Goal: Information Seeking & Learning: Learn about a topic

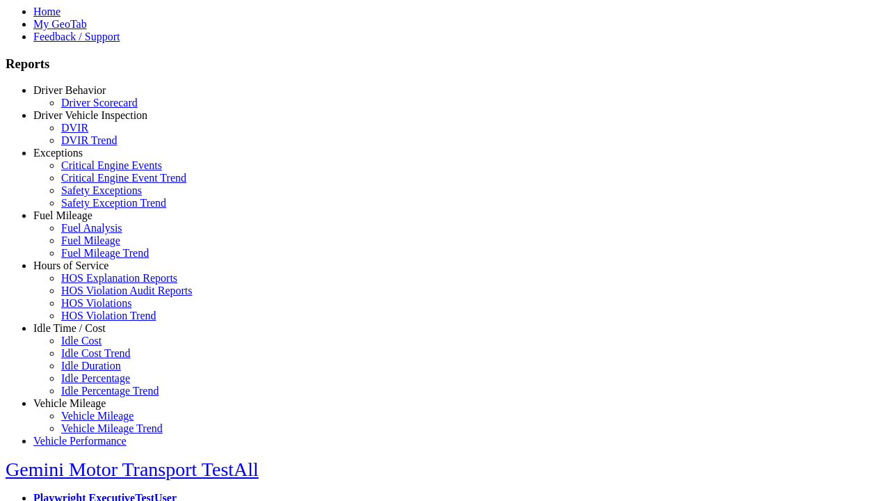
click at [80, 221] on link "Fuel Mileage" at bounding box center [62, 215] width 59 height 12
click at [90, 259] on link "Fuel Mileage Trend" at bounding box center [105, 253] width 88 height 12
select select
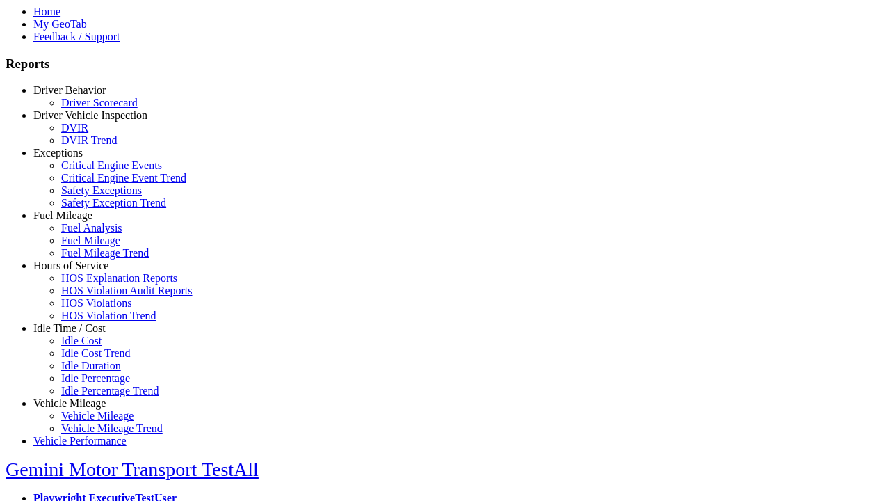
select select
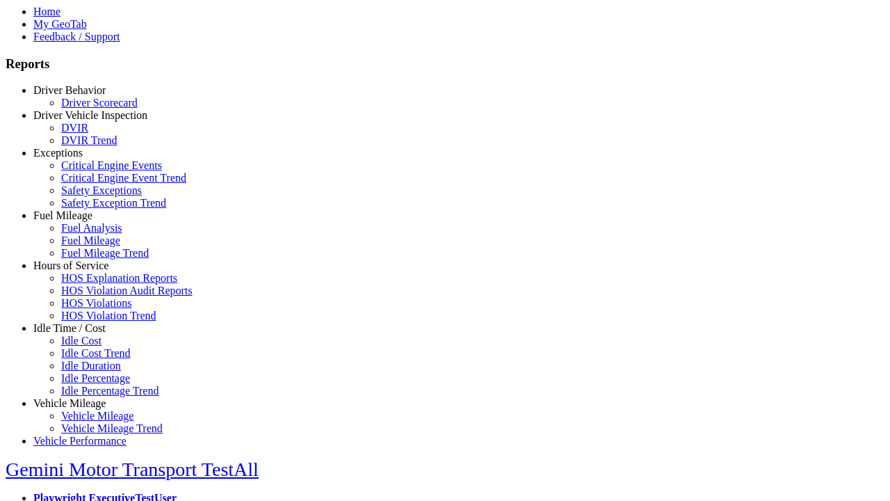
select select
